Goal: Task Accomplishment & Management: Complete application form

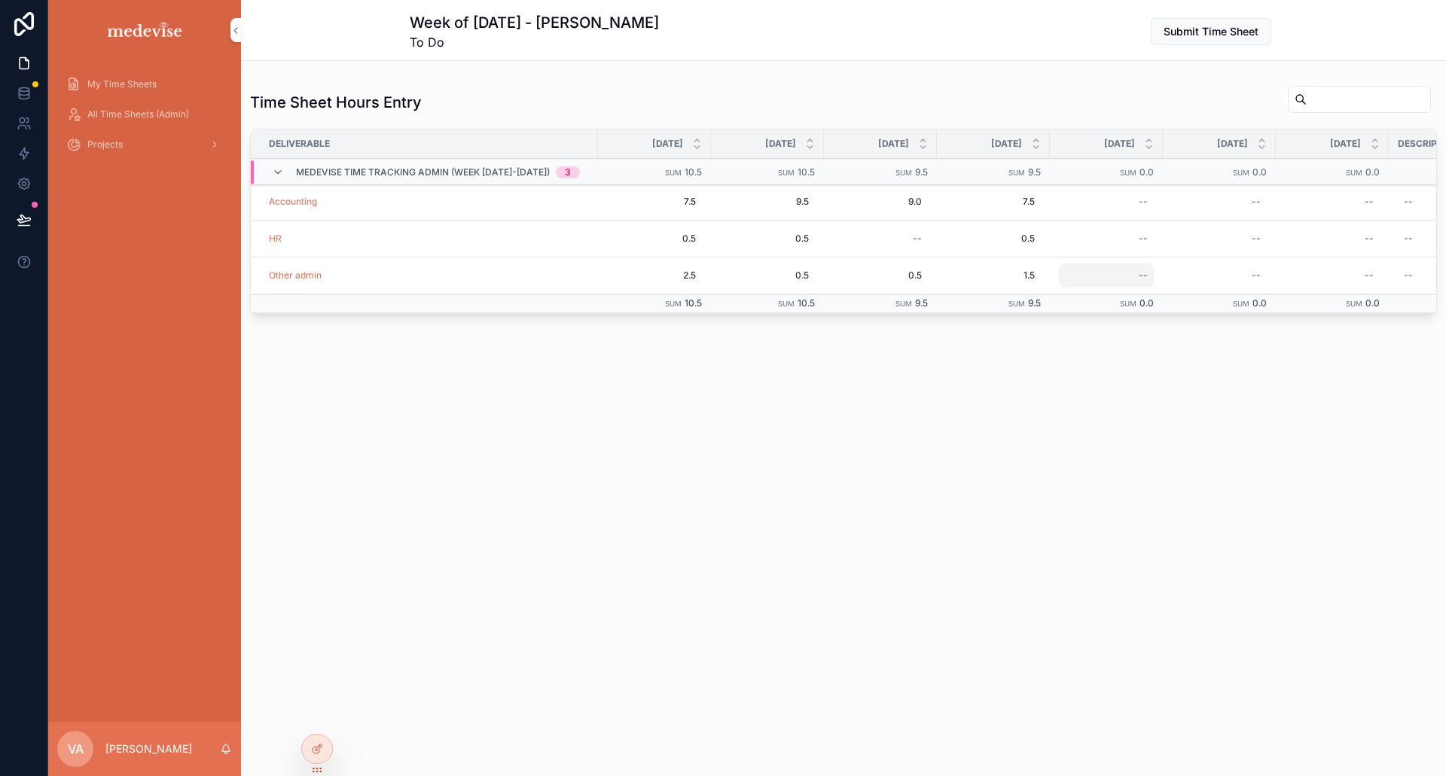
click at [1111, 275] on div "--" at bounding box center [1106, 276] width 95 height 24
type input "***"
click at [1302, 294] on icon "scrollable content" at bounding box center [1301, 296] width 12 height 12
click at [1114, 201] on div "--" at bounding box center [1106, 202] width 95 height 24
type input "***"
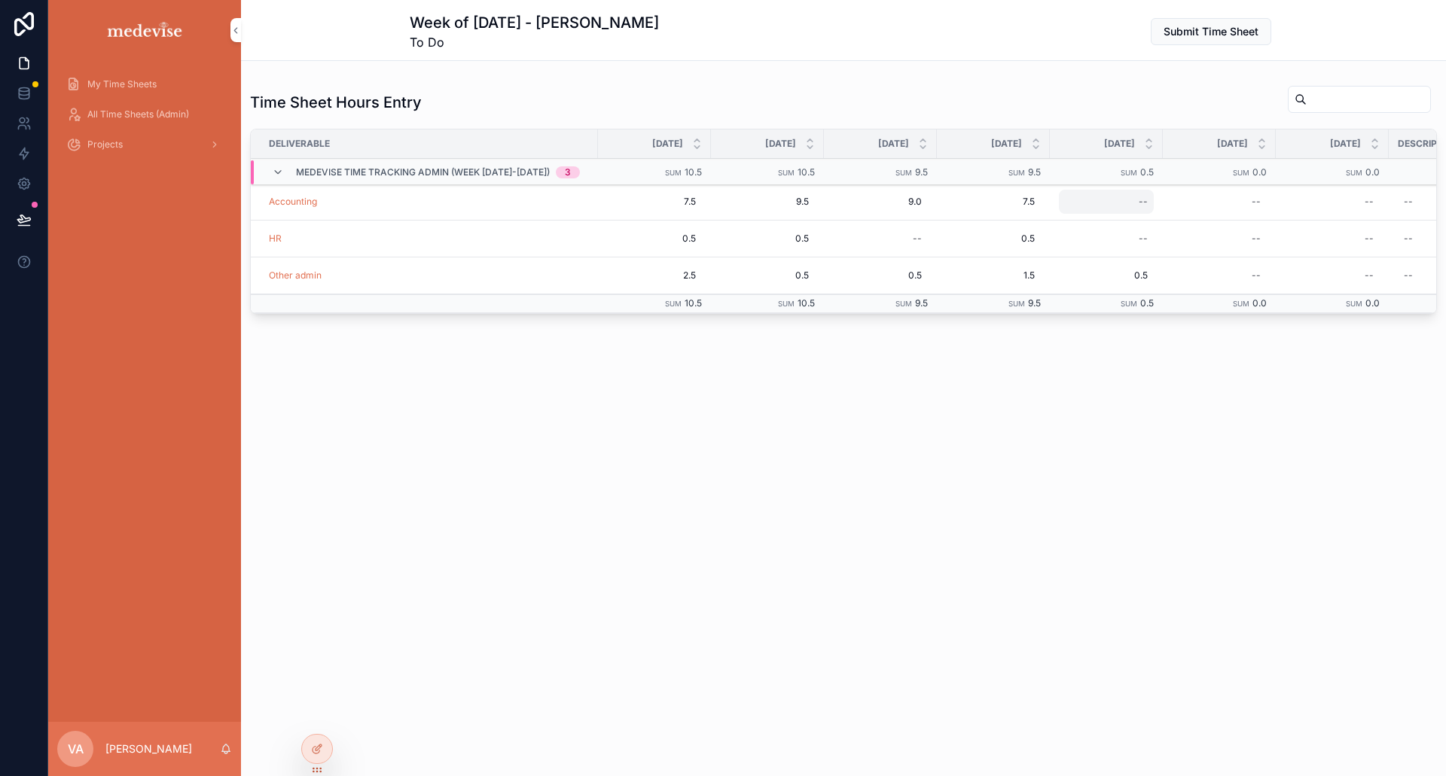
click at [1138, 201] on div "--" at bounding box center [1142, 202] width 9 height 12
click at [944, 391] on div "Week of [DATE] - Victoria Artot To Do Submit Time Sheet Time Sheet Hours Entry …" at bounding box center [843, 223] width 1205 height 446
click at [1111, 205] on div "--" at bounding box center [1106, 202] width 95 height 24
click at [1302, 221] on icon "scrollable content" at bounding box center [1301, 222] width 12 height 12
click at [1225, 26] on span "Submit Time Sheet" at bounding box center [1210, 31] width 95 height 15
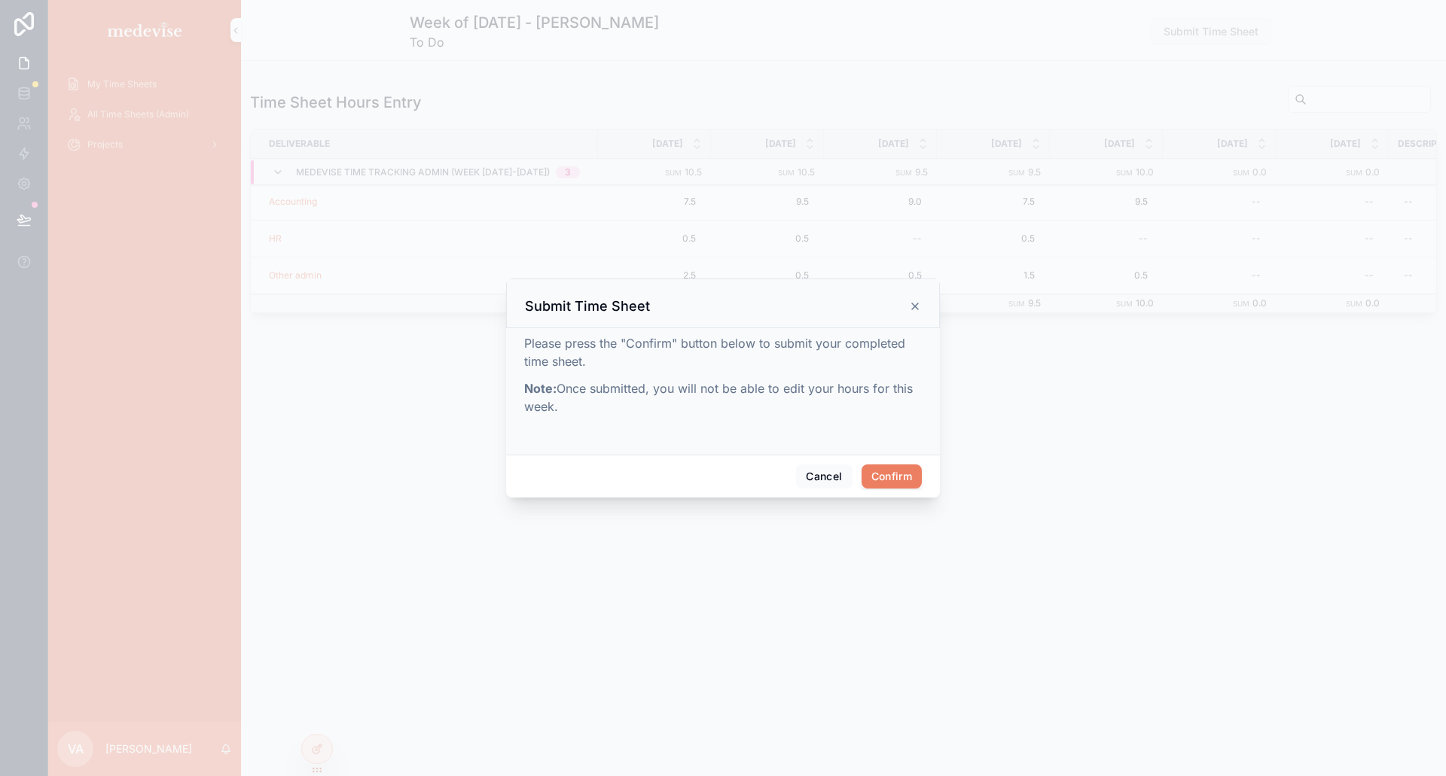
click at [891, 478] on button "Confirm" at bounding box center [891, 477] width 60 height 24
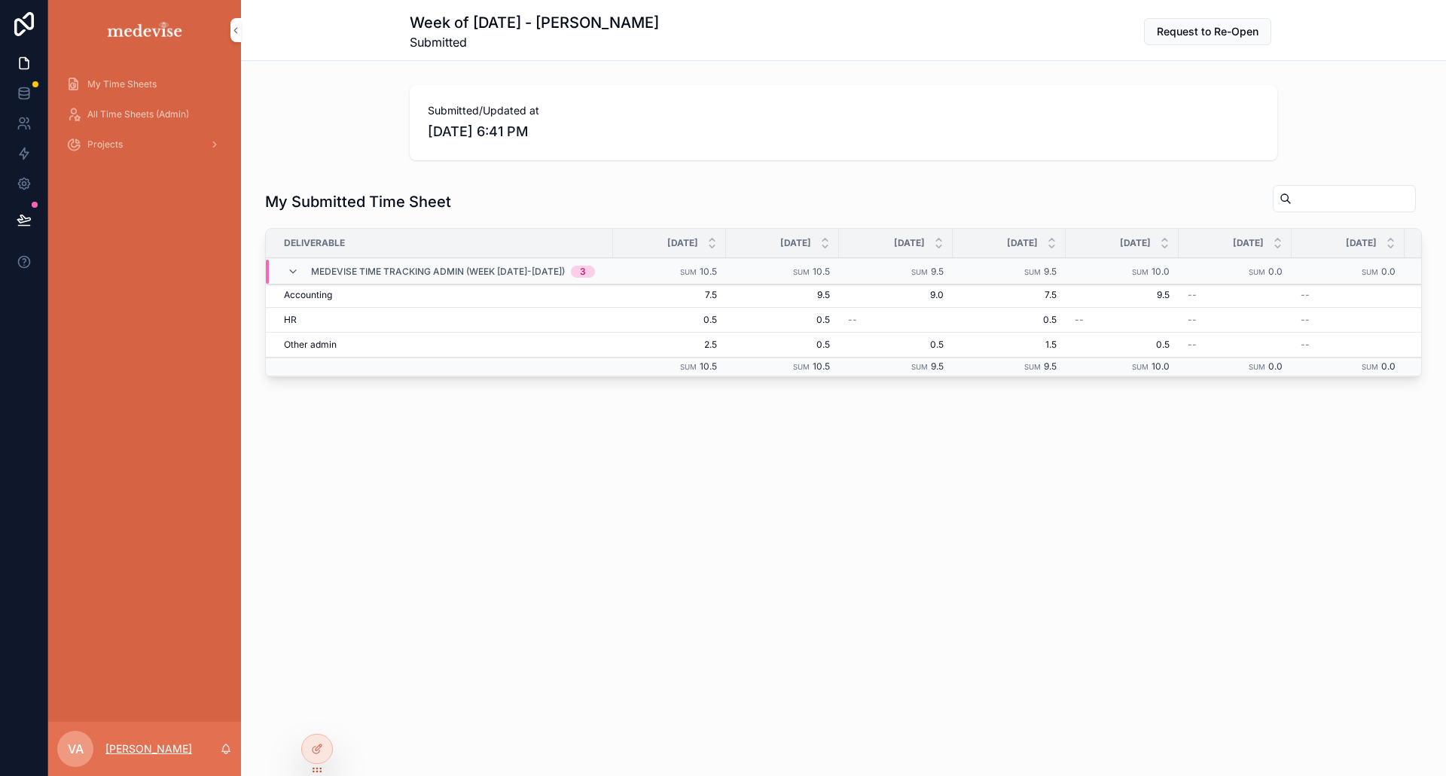
click at [154, 751] on p "[PERSON_NAME]" at bounding box center [148, 749] width 87 height 15
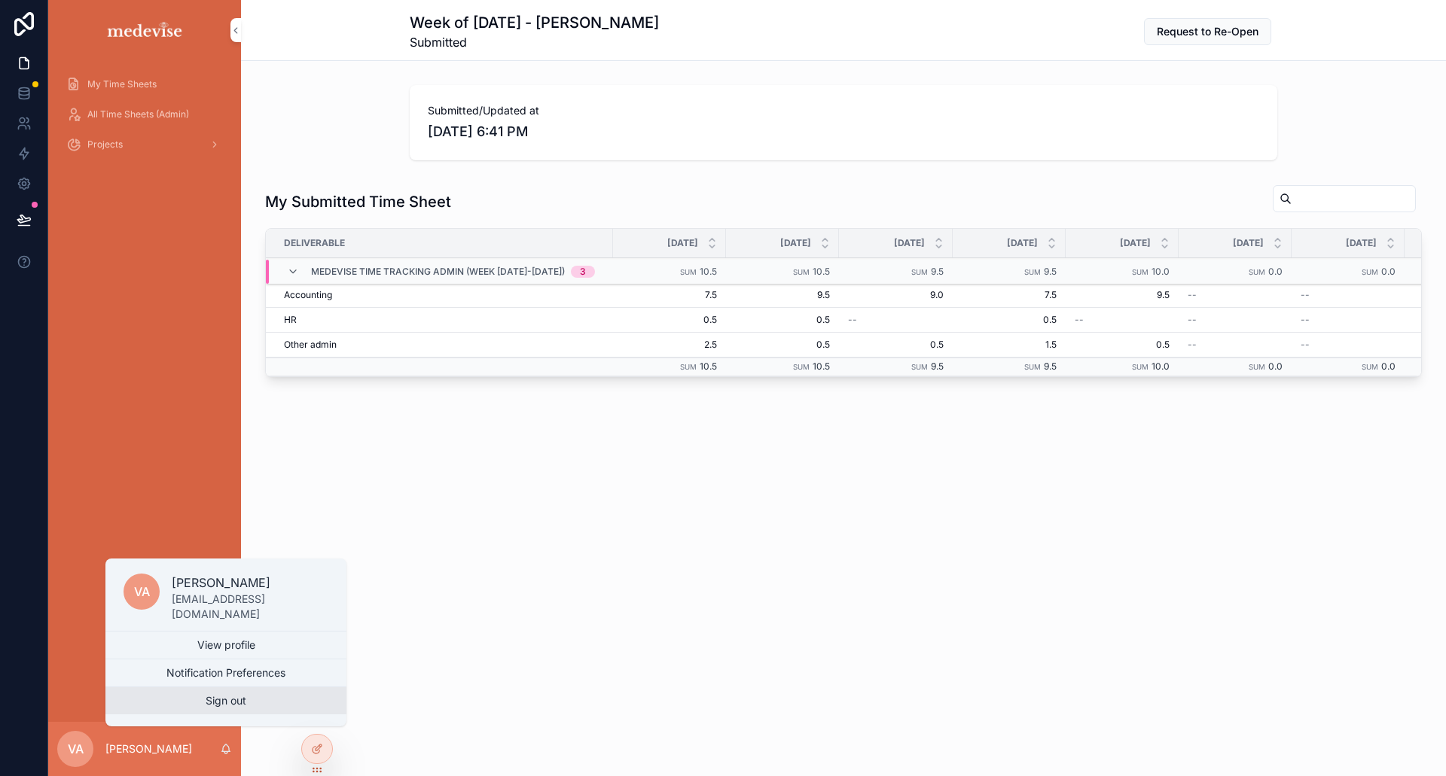
click at [237, 701] on button "Sign out" at bounding box center [225, 700] width 241 height 27
